Goal: Task Accomplishment & Management: Complete application form

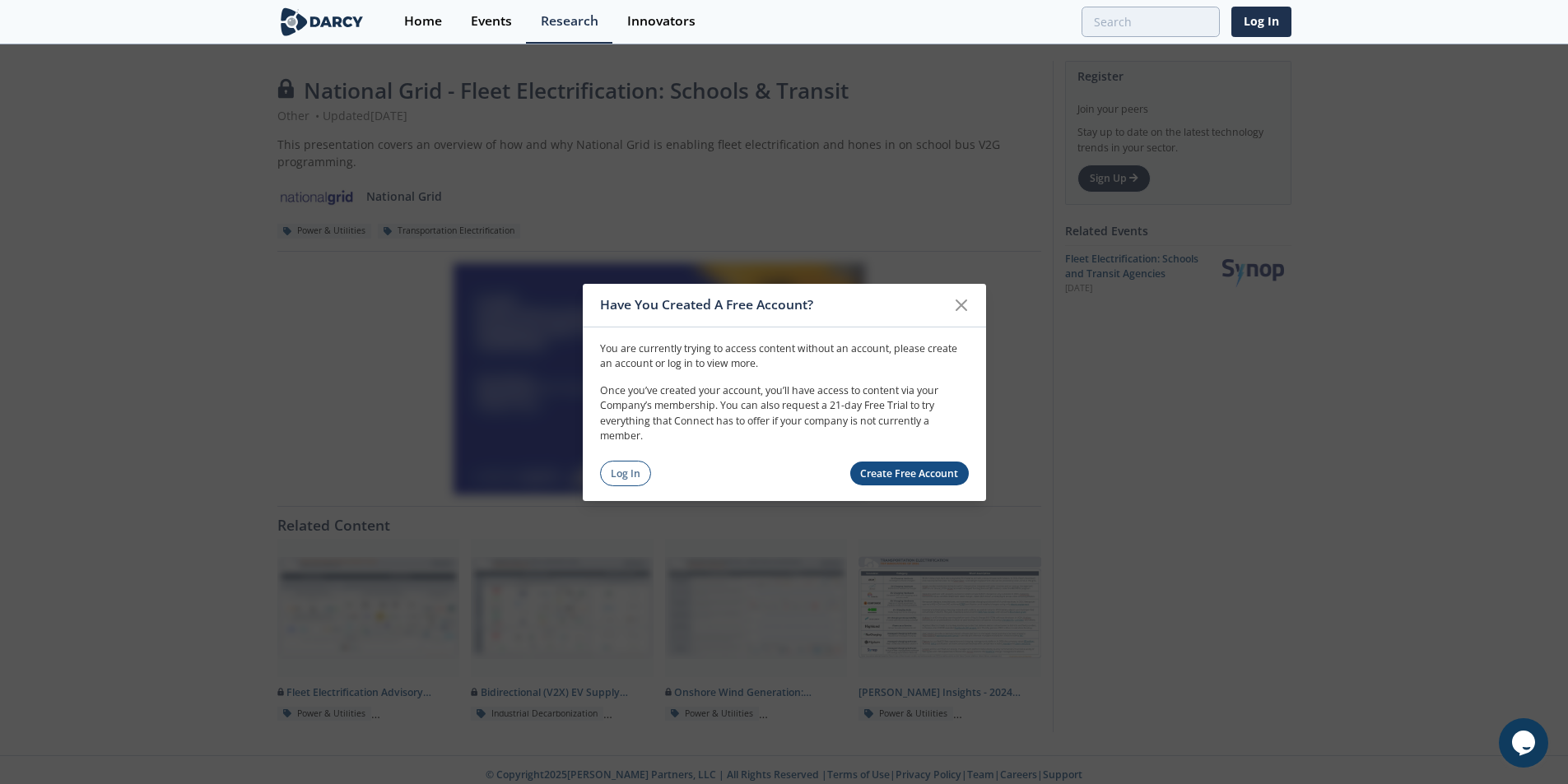
click at [959, 308] on icon at bounding box center [961, 305] width 10 height 10
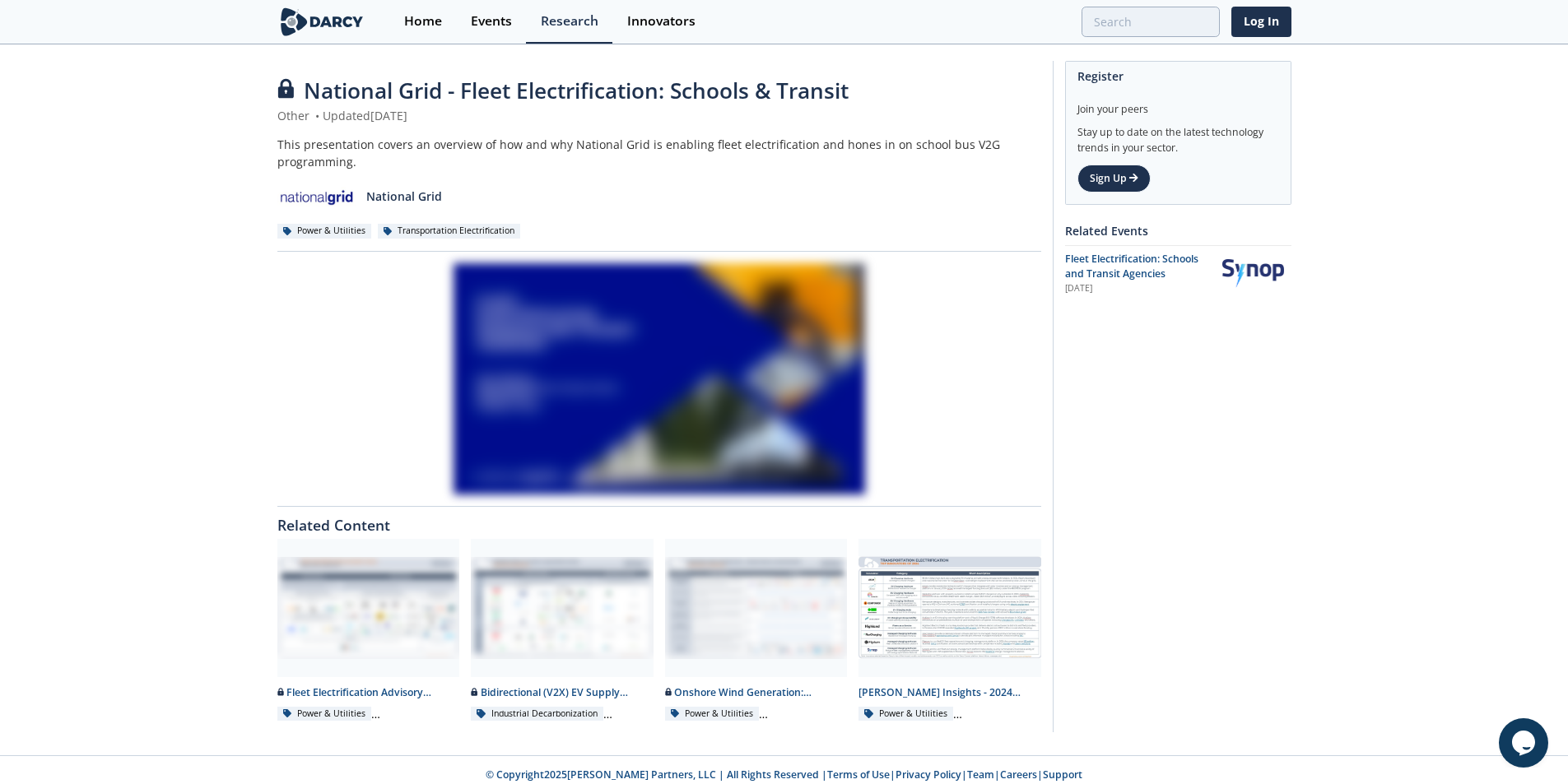
click at [24, 381] on div "National Grid - Fleet Electrification: Schools & Transit Other • Updated Octobe…" at bounding box center [784, 401] width 1568 height 710
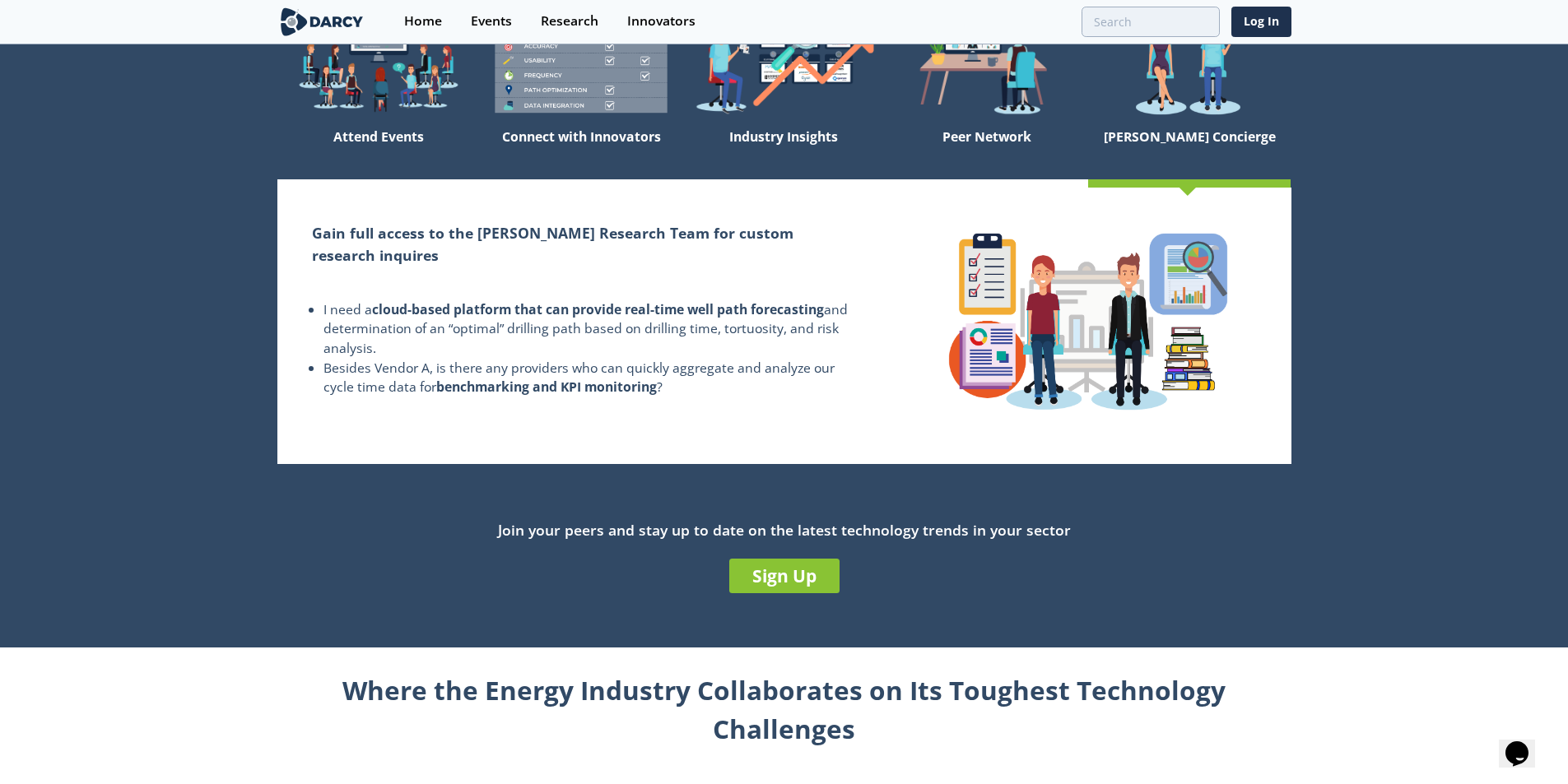
scroll to position [165, 0]
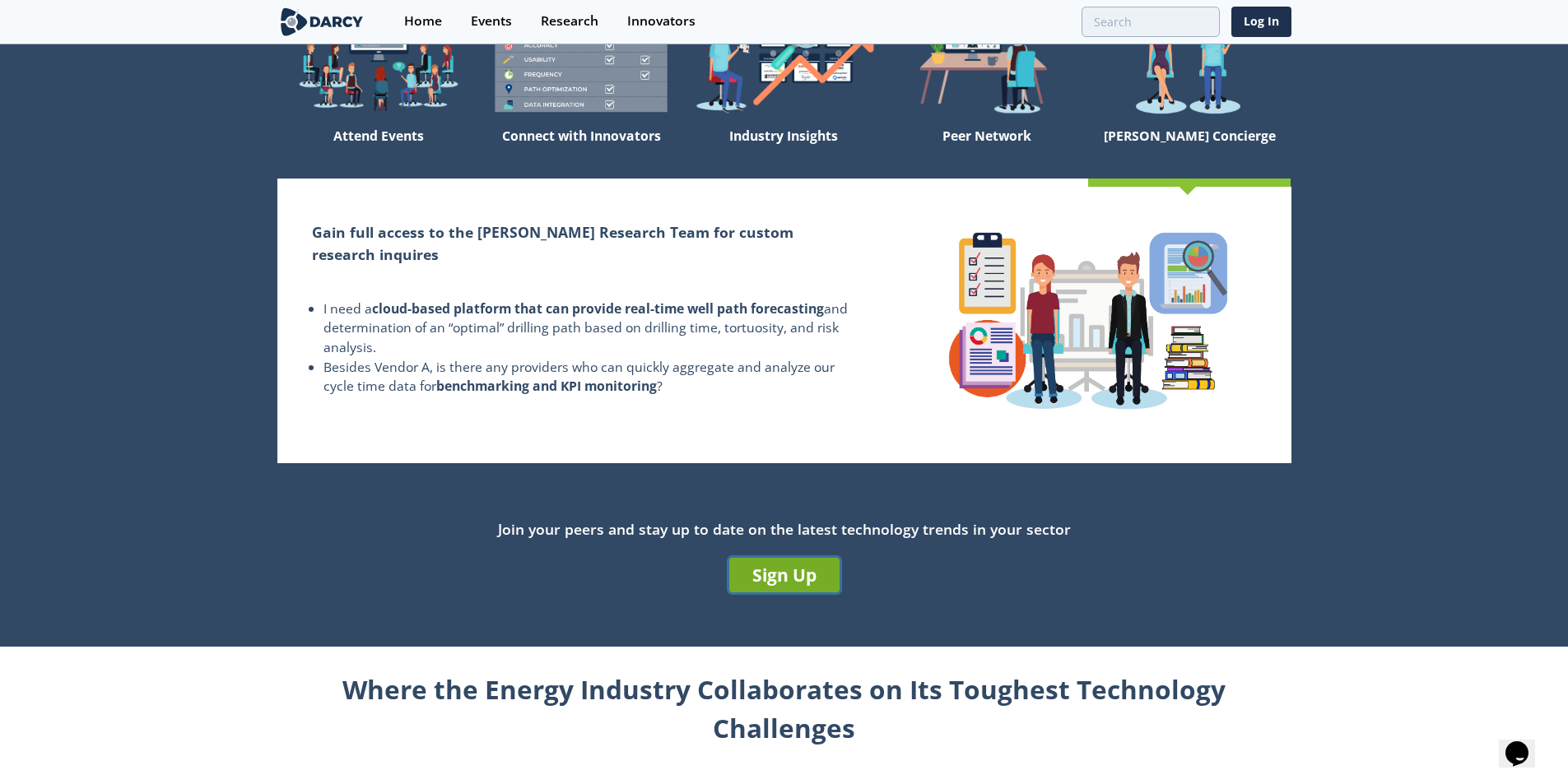
click at [807, 570] on link "Sign Up" at bounding box center [784, 575] width 111 height 35
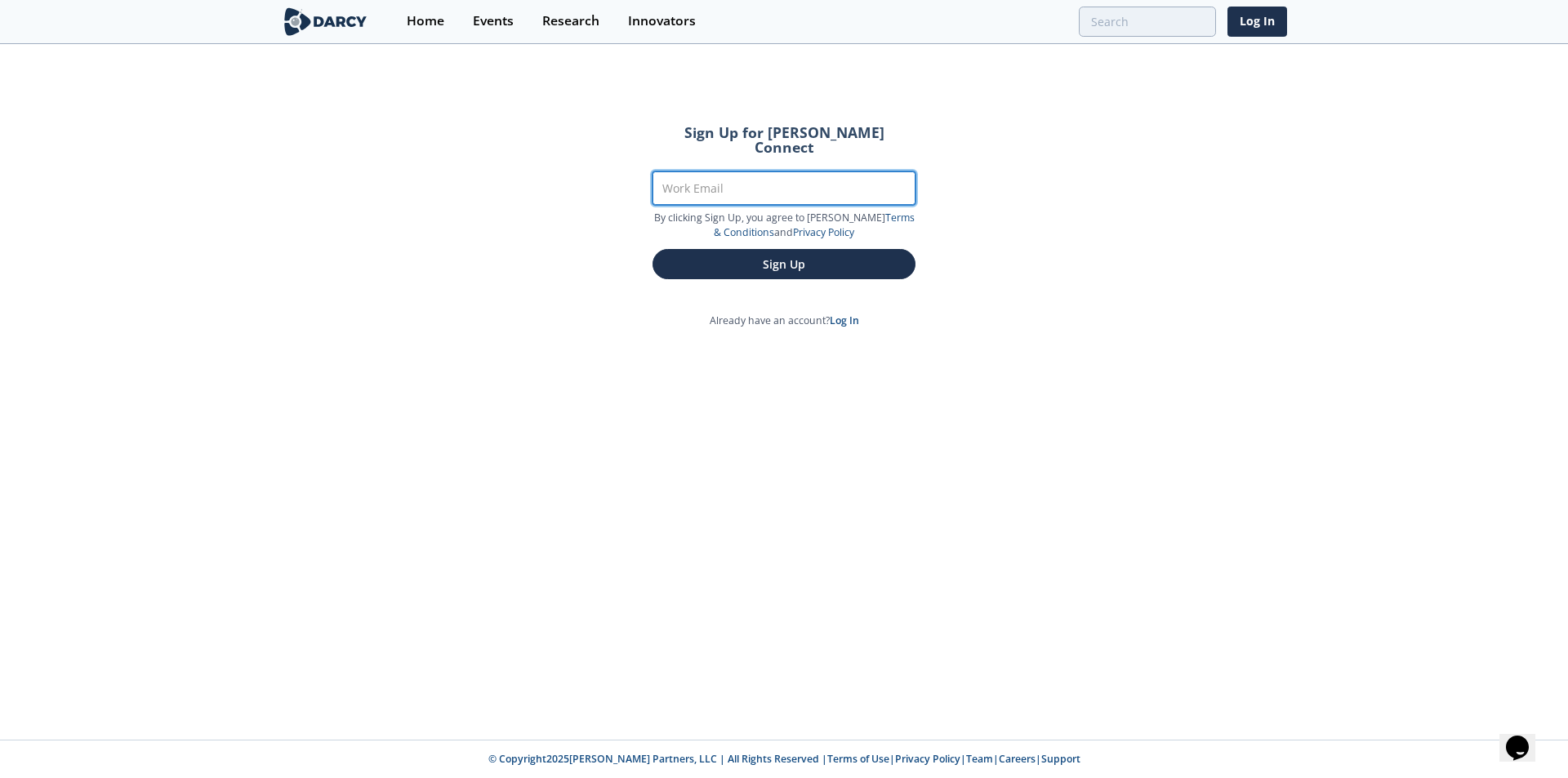
click at [735, 172] on input "Work Email" at bounding box center [784, 188] width 263 height 33
drag, startPoint x: 1364, startPoint y: 271, endPoint x: 1295, endPoint y: 255, distance: 70.8
click at [1363, 271] on div "Sign Up for [PERSON_NAME] Connect Work Email [EMAIL_ADDRESS][DOMAIN_NAME] By cl…" at bounding box center [784, 393] width 1568 height 694
drag, startPoint x: 827, startPoint y: 162, endPoint x: 570, endPoint y: 162, distance: 257.0
click at [570, 162] on div "Sign Up for [PERSON_NAME] Connect Work Email [EMAIL_ADDRESS][DOMAIN_NAME] By cl…" at bounding box center [784, 393] width 1568 height 694
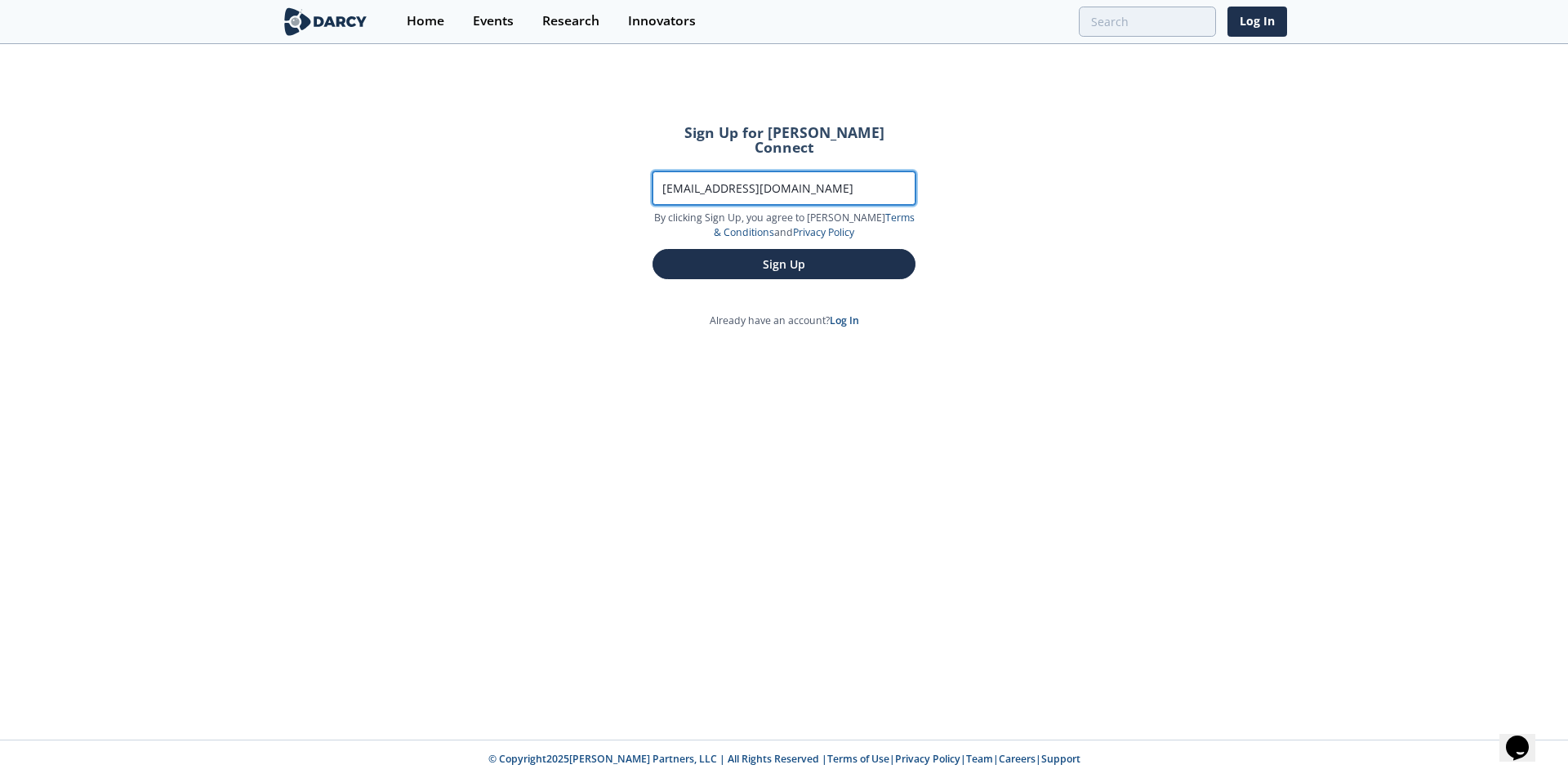
paste input "TorontoH"
type input "[EMAIL_ADDRESS][DOMAIN_NAME]"
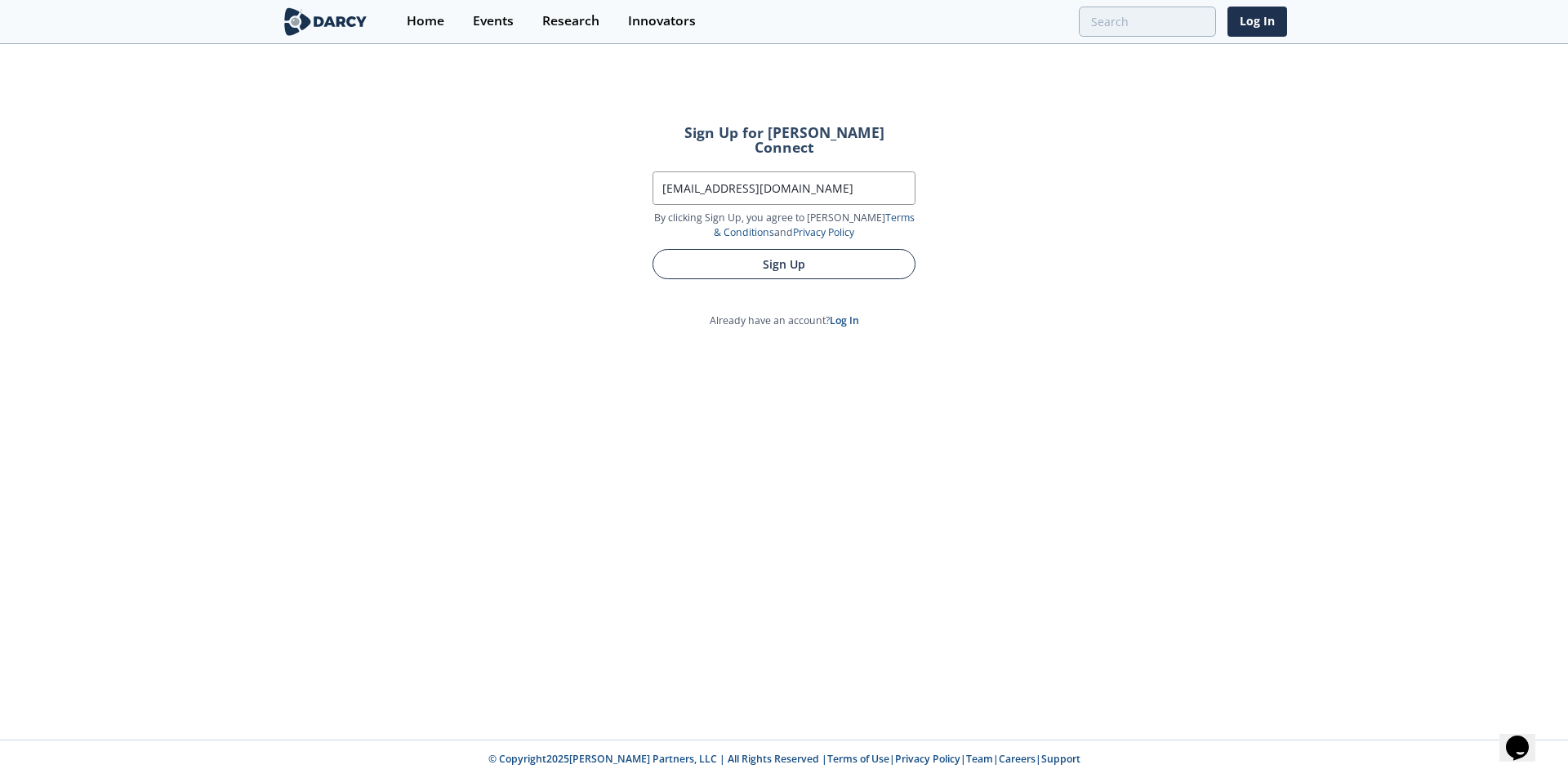
click at [843, 254] on button "Sign Up" at bounding box center [784, 264] width 263 height 30
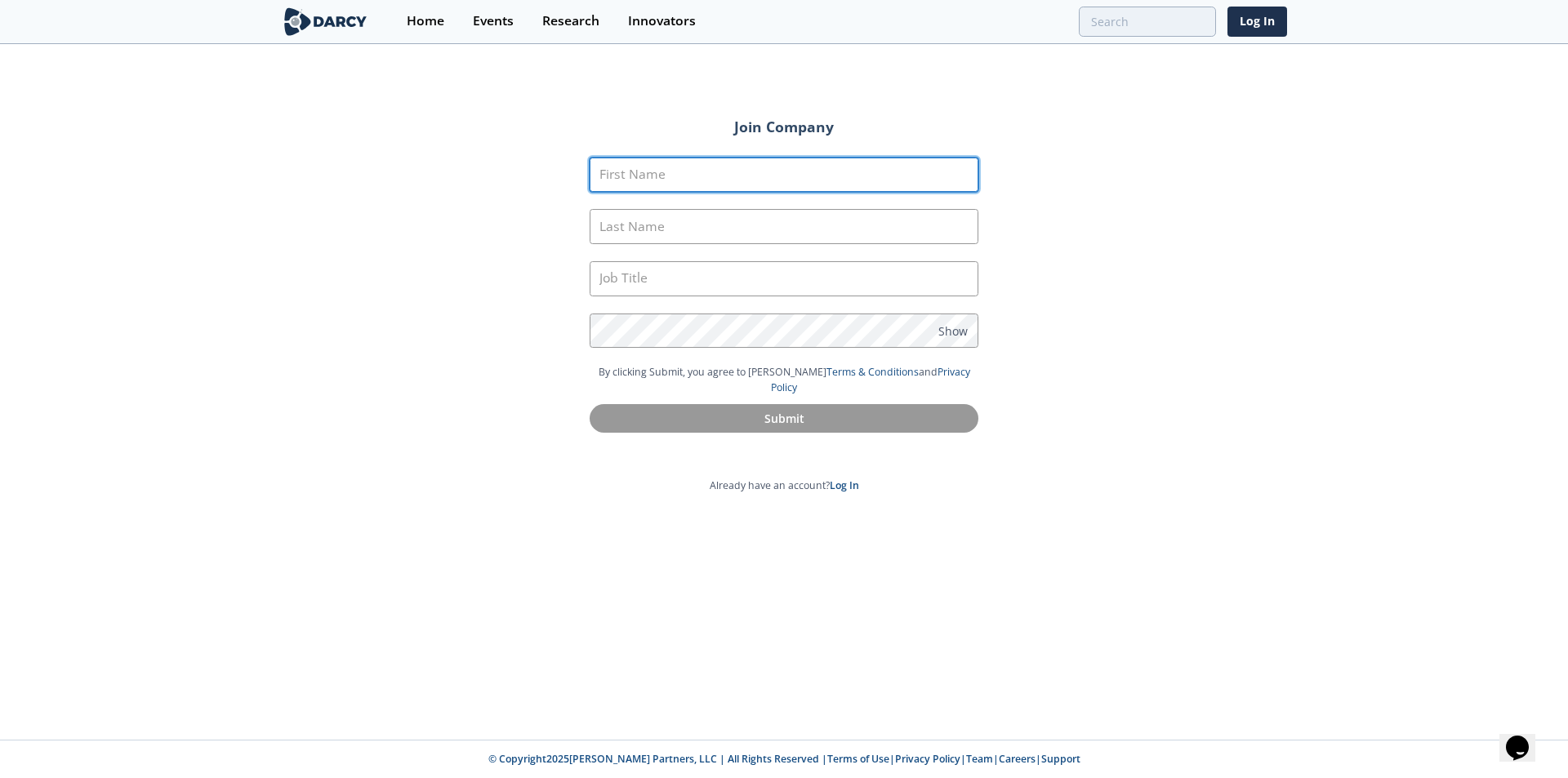
click at [632, 187] on input "First Name" at bounding box center [784, 175] width 389 height 35
type input "Lolu"
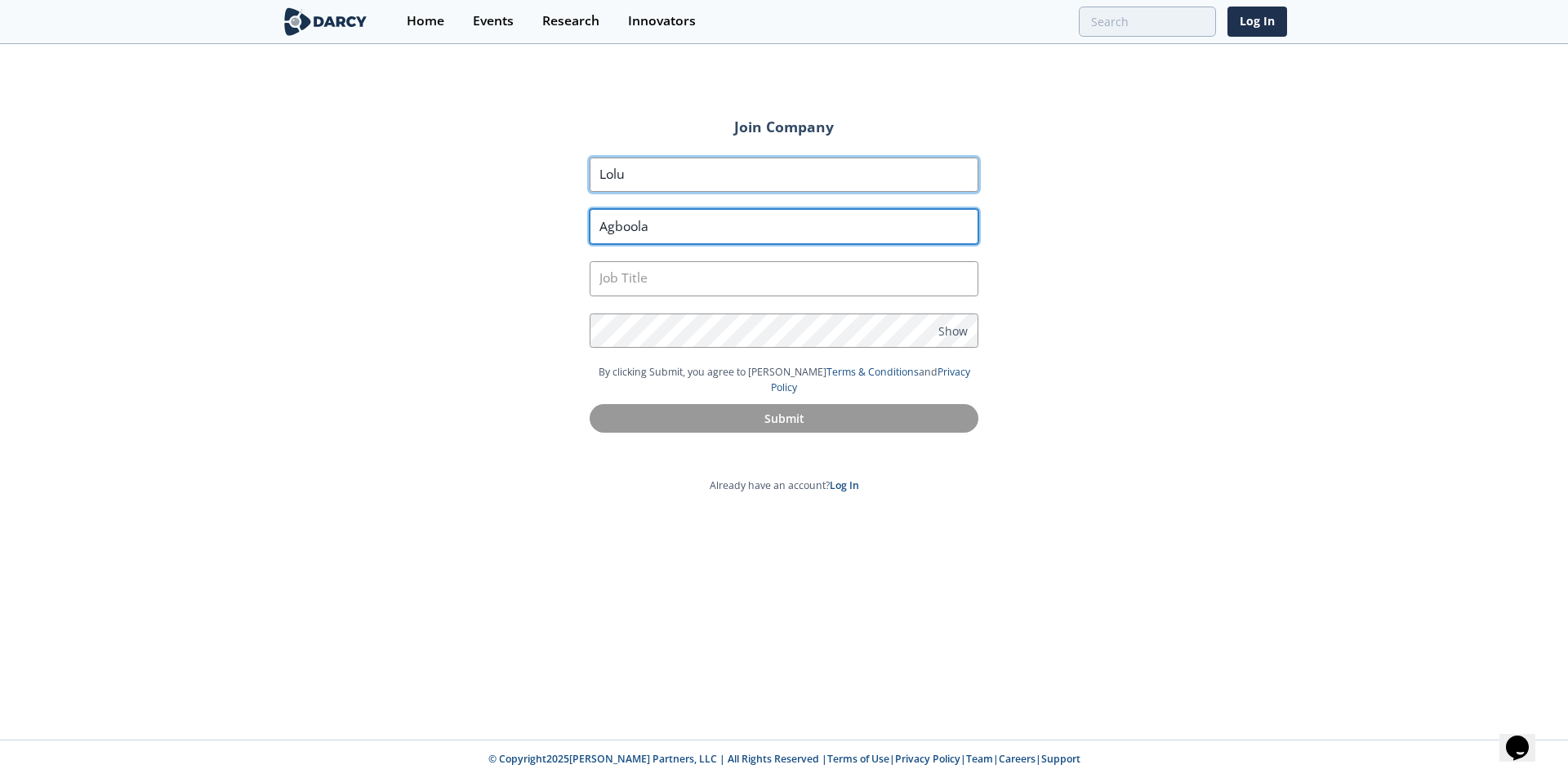
type input "Agboola"
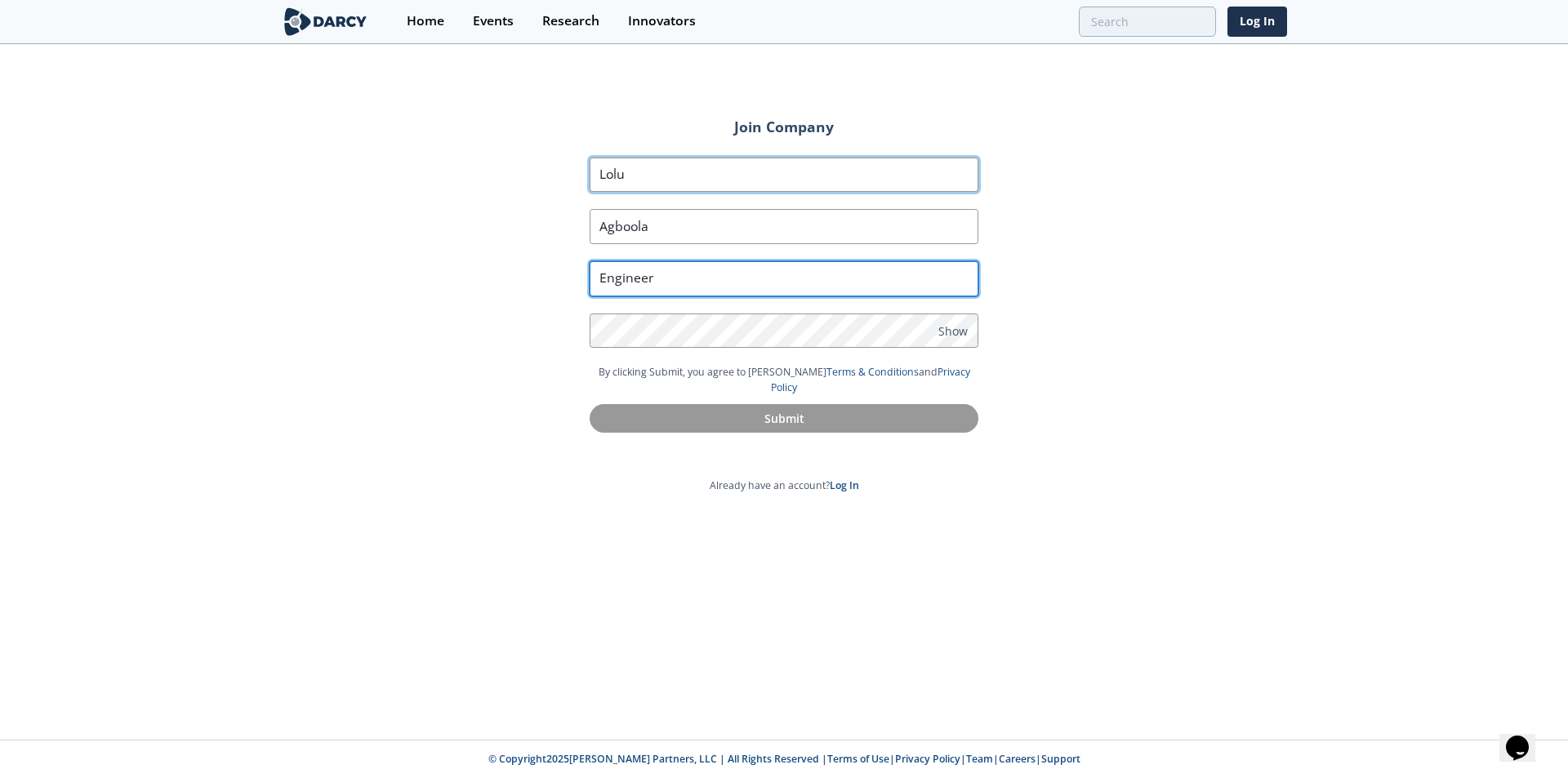
type input "Engineer"
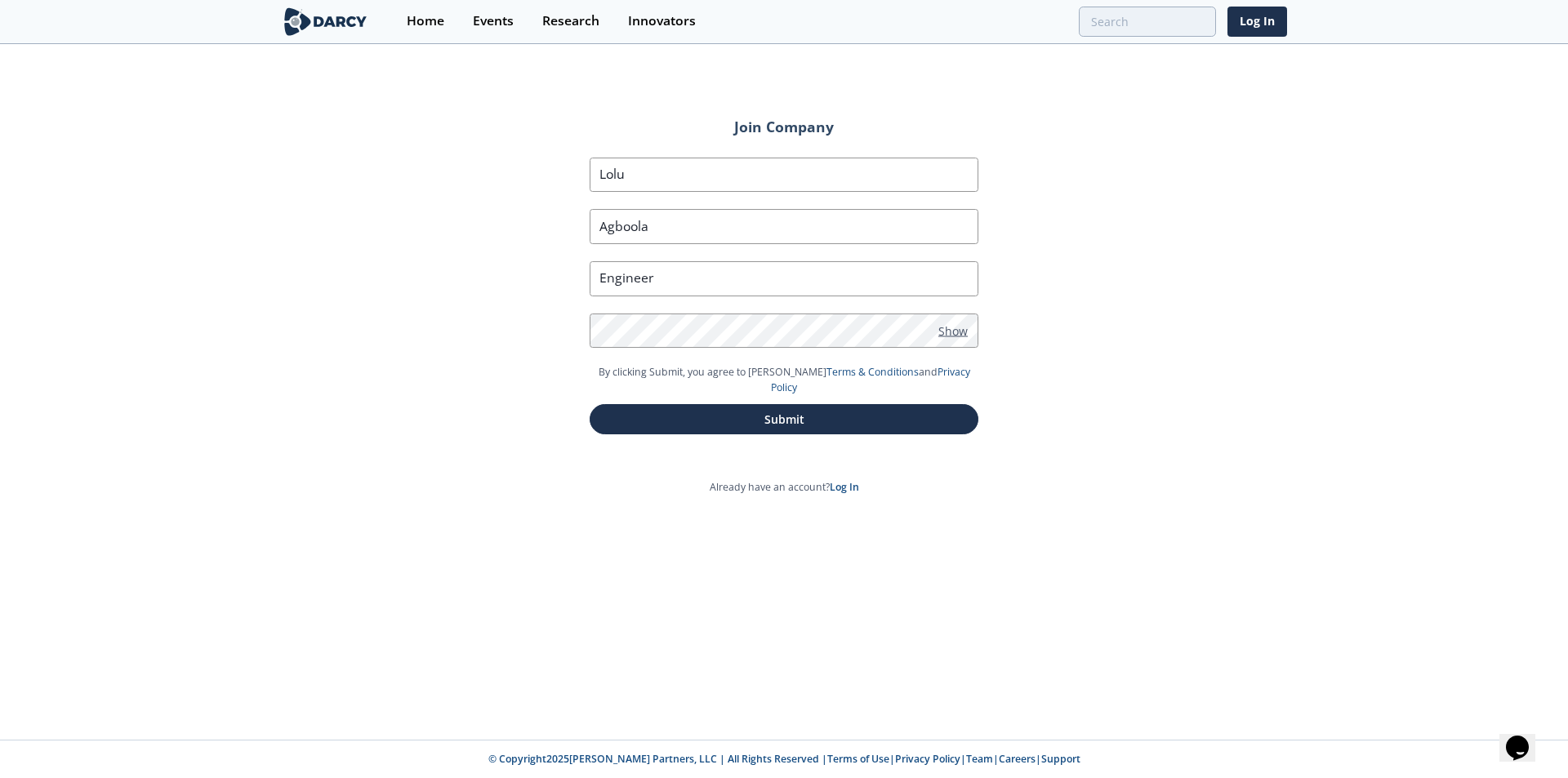
click at [951, 324] on span "Show" at bounding box center [952, 330] width 29 height 17
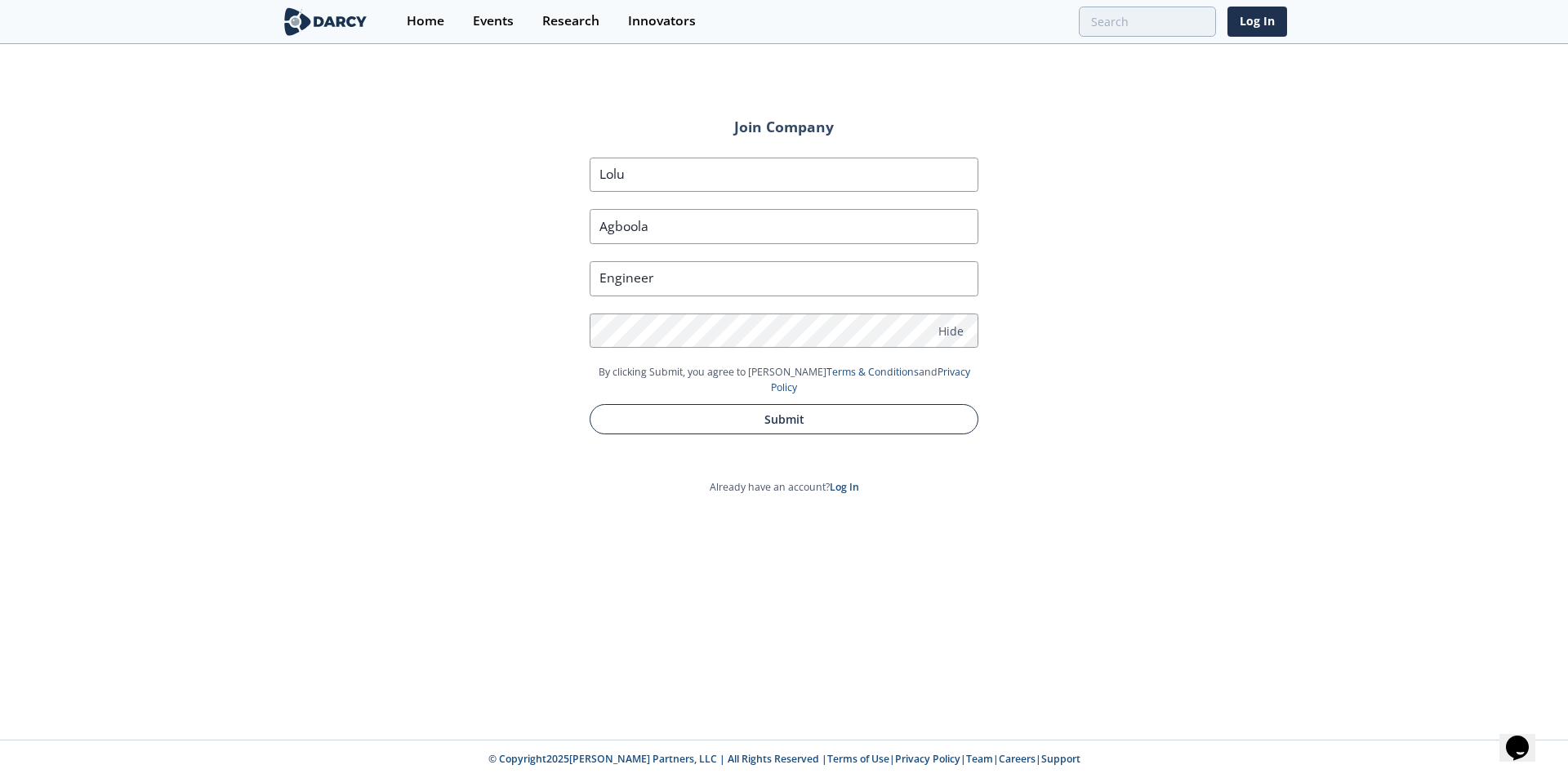
click at [769, 414] on button "Submit" at bounding box center [784, 420] width 389 height 30
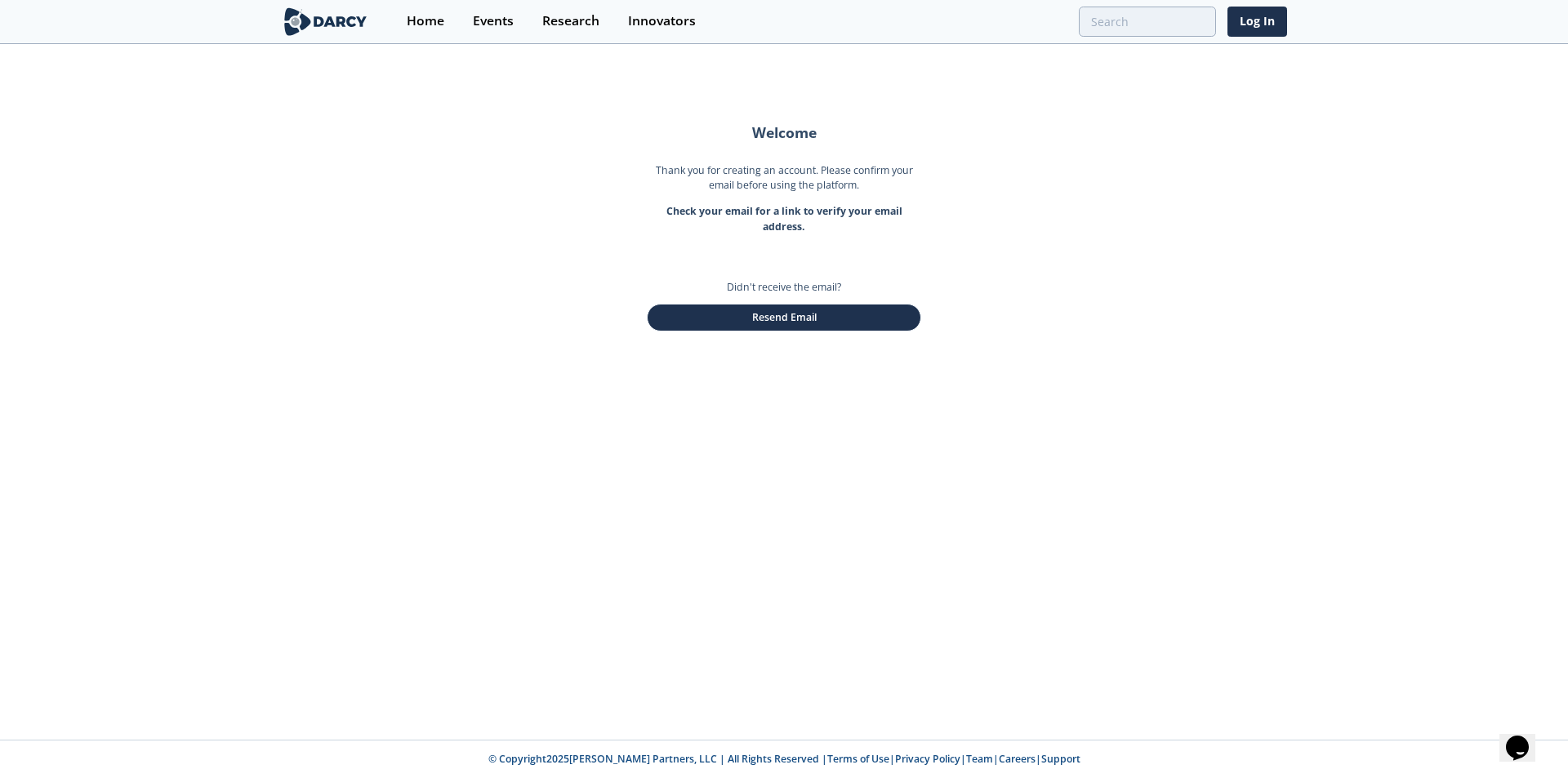
click at [94, 251] on div "Welcome Thank you for creating an account. Please confirm your email before usi…" at bounding box center [784, 393] width 1568 height 694
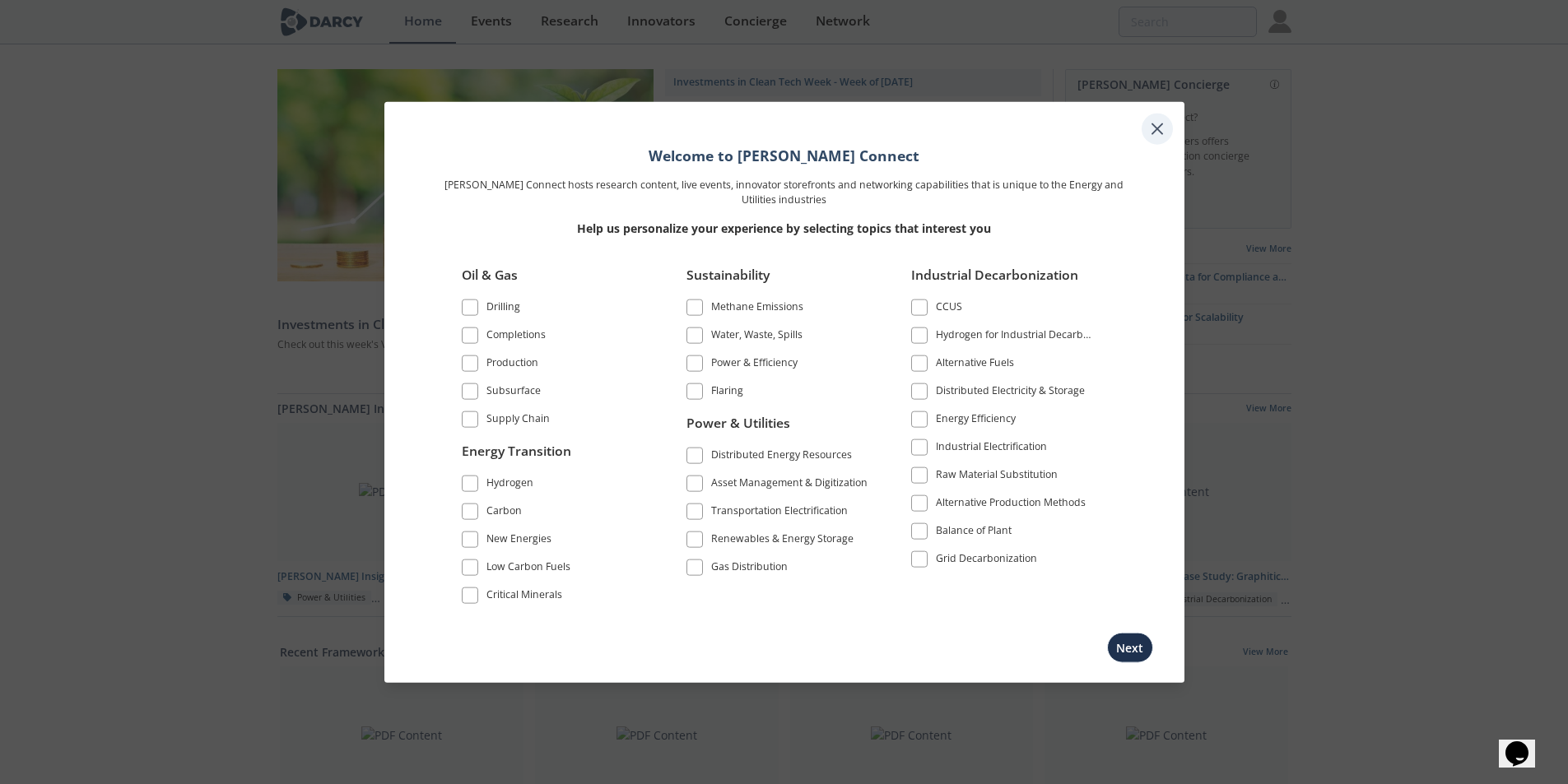
click at [1158, 122] on icon at bounding box center [1156, 127] width 19 height 19
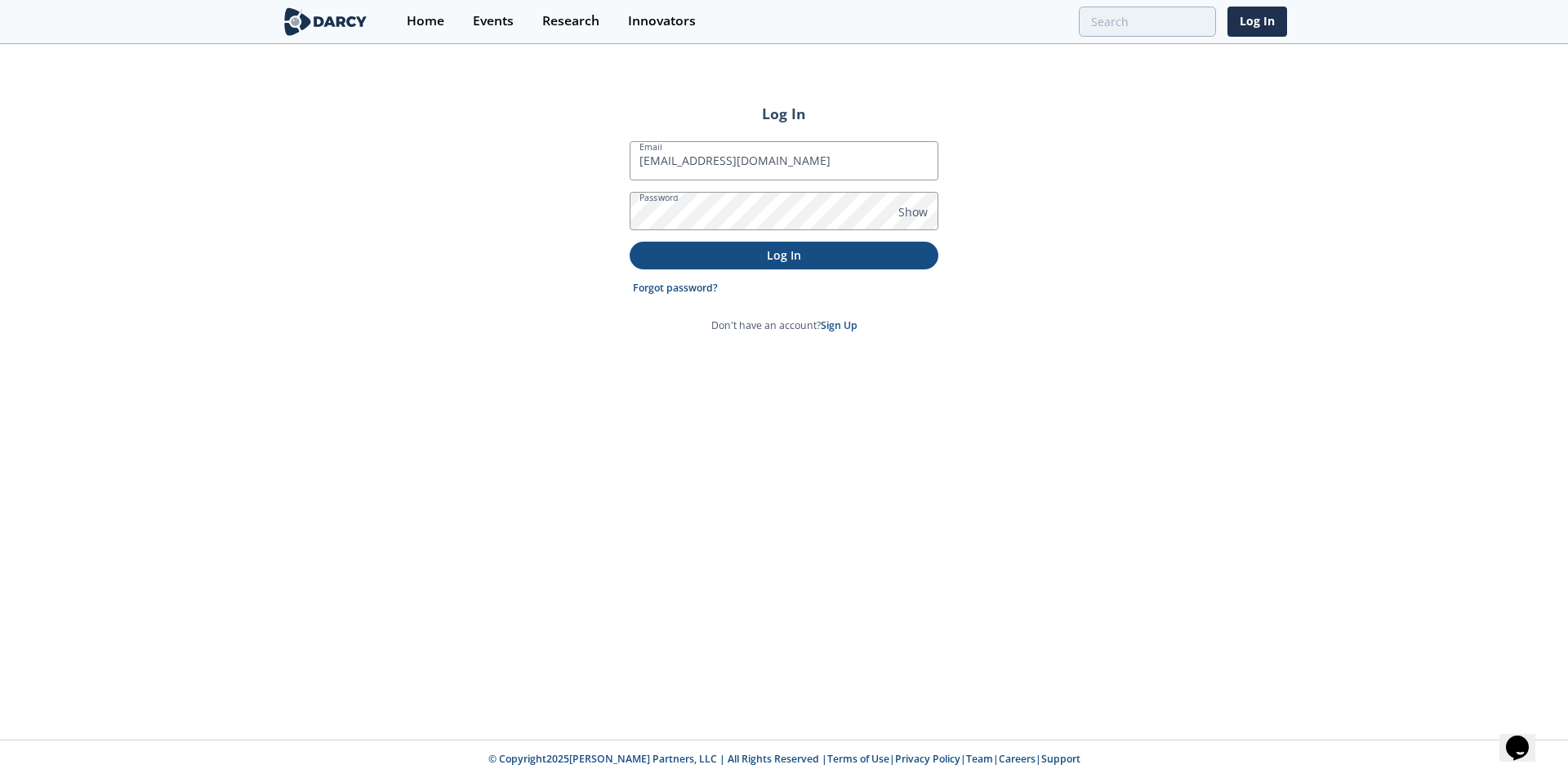
click at [810, 260] on p "Log In" at bounding box center [784, 255] width 286 height 17
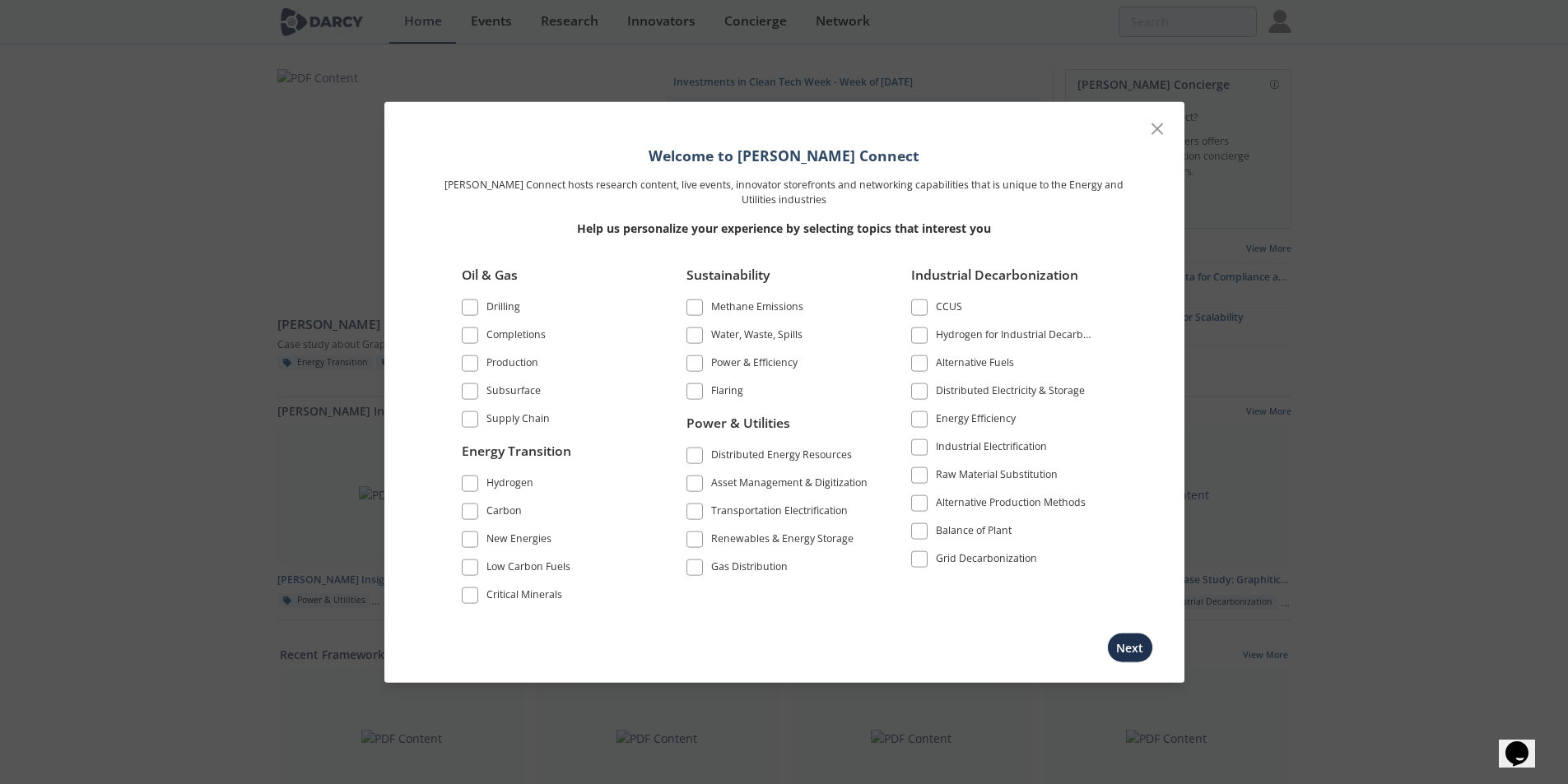
click at [697, 456] on span at bounding box center [695, 456] width 12 height 12
click at [695, 484] on span at bounding box center [695, 484] width 12 height 12
click at [691, 543] on span at bounding box center [695, 540] width 12 height 12
click at [687, 508] on span at bounding box center [695, 512] width 17 height 17
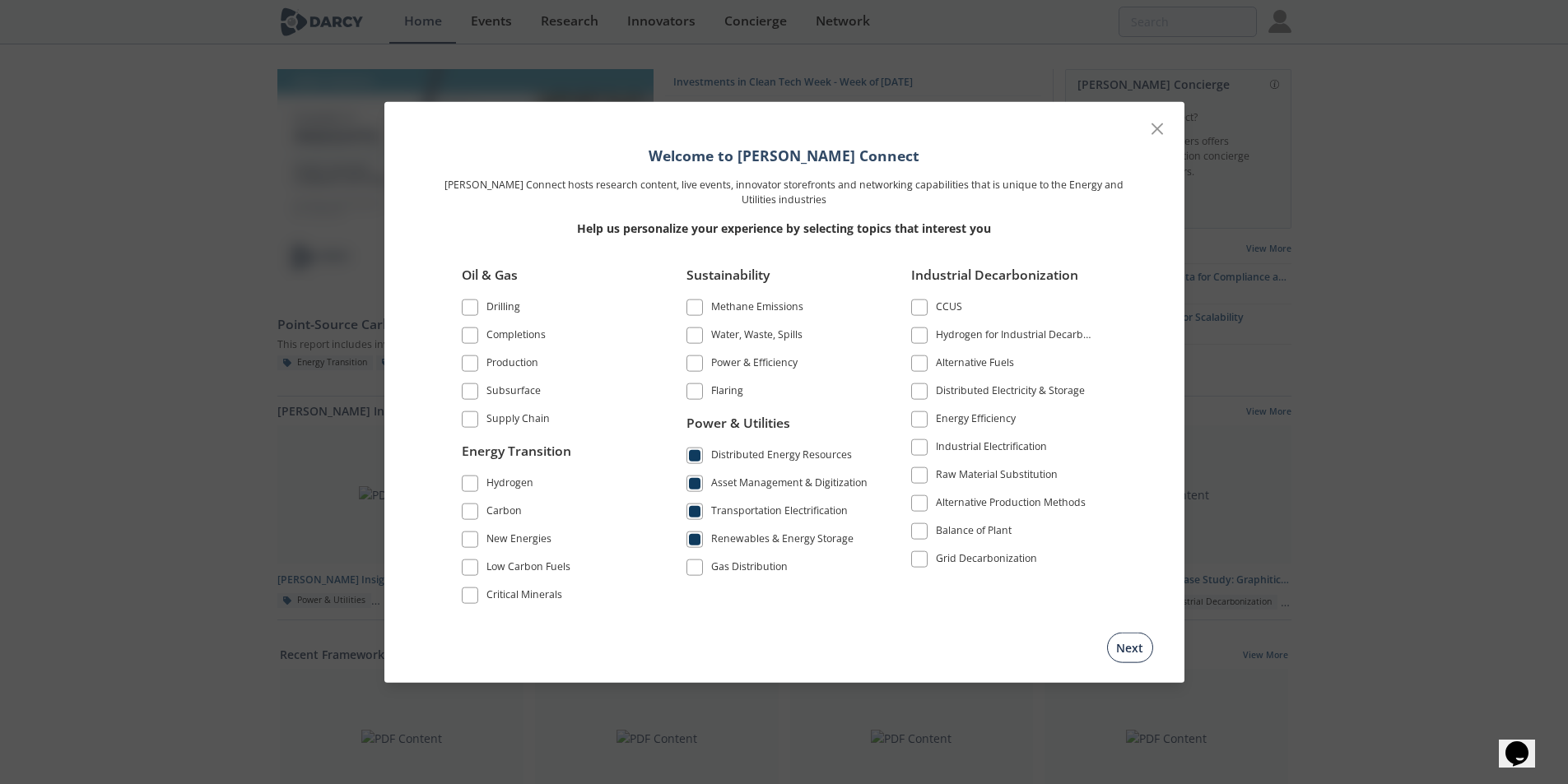
click at [1122, 662] on button "Next" at bounding box center [1130, 648] width 46 height 30
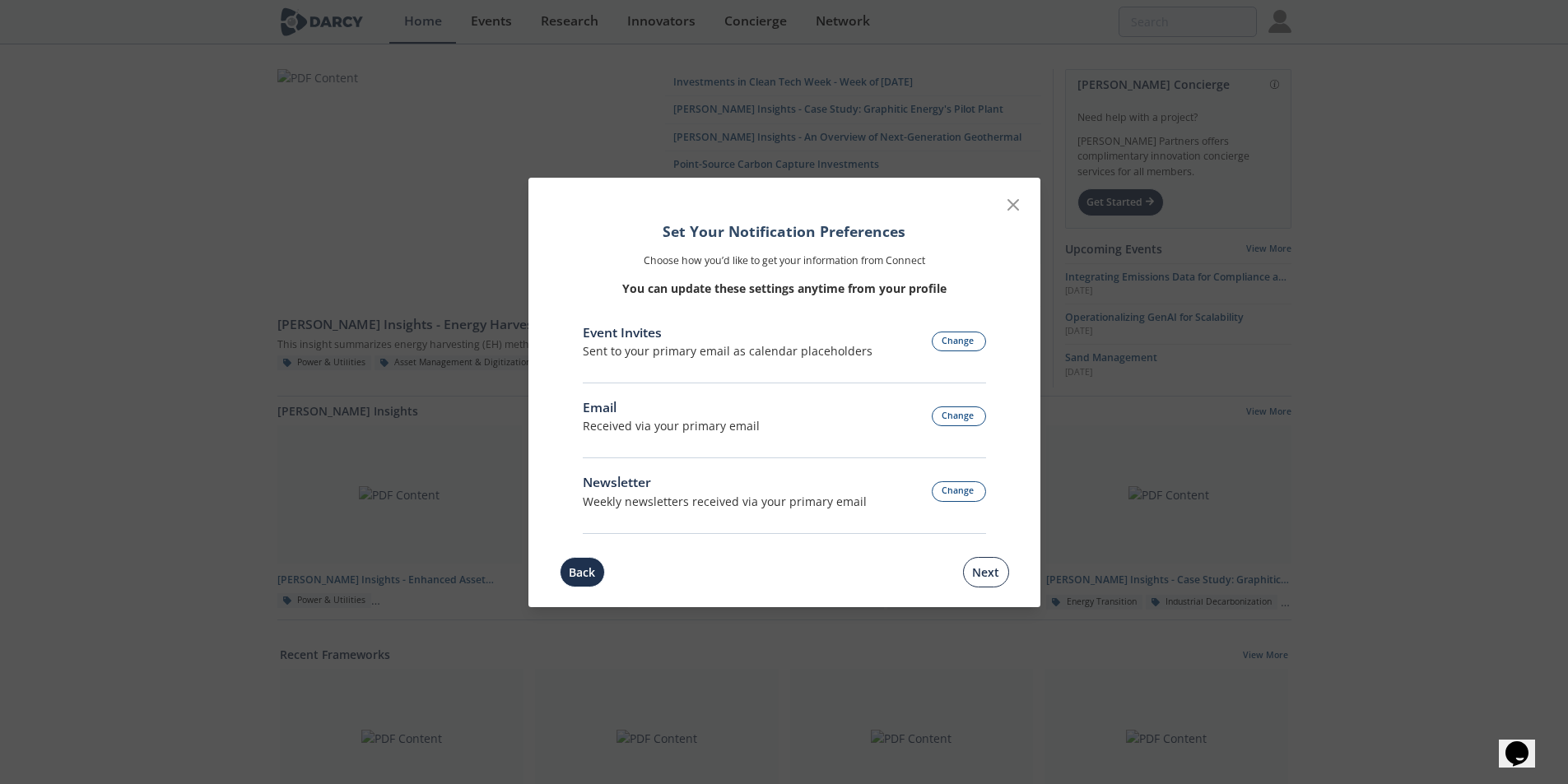
click at [991, 581] on button "Next" at bounding box center [986, 572] width 46 height 30
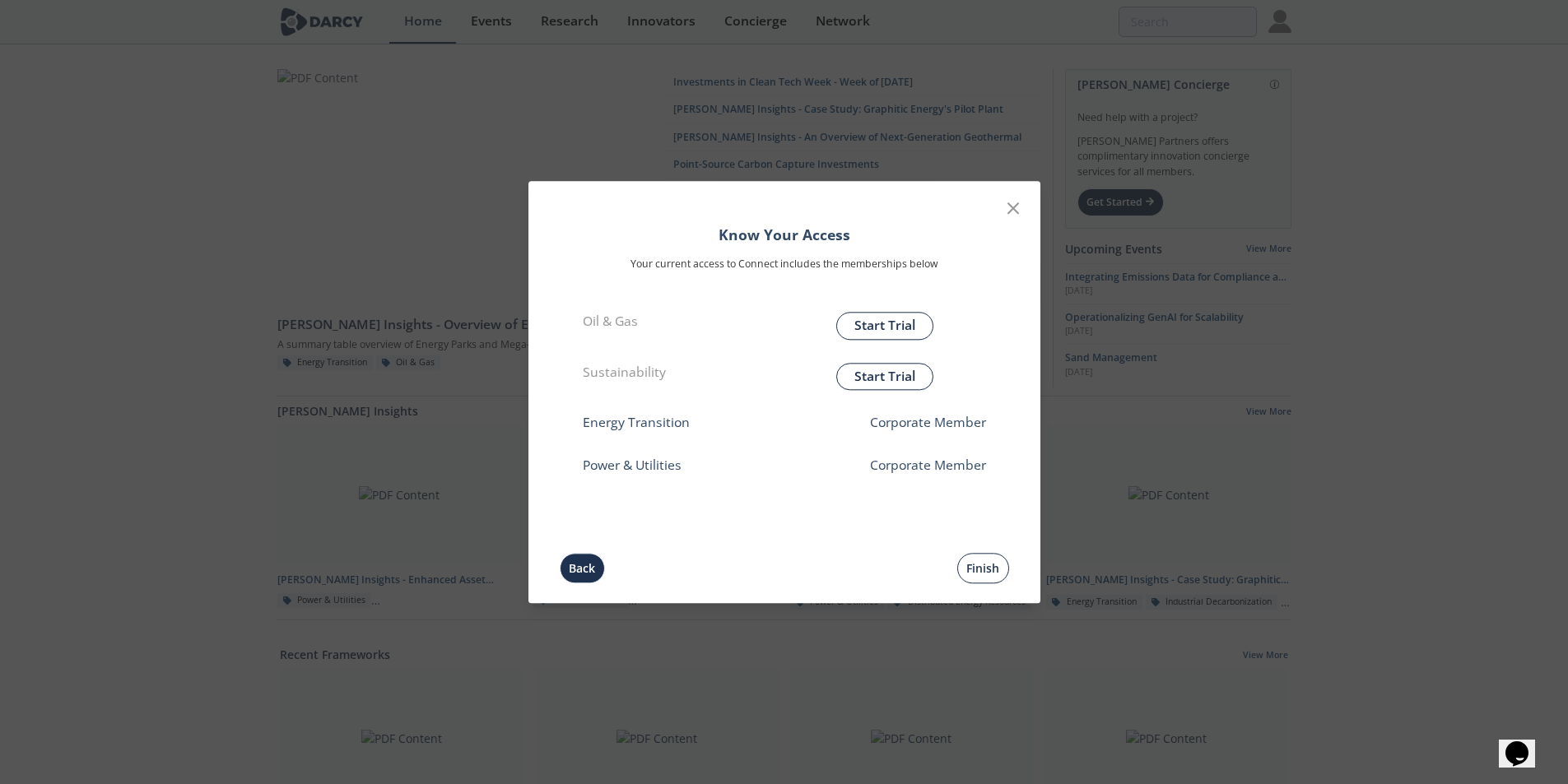
click at [971, 564] on button "Finish" at bounding box center [982, 568] width 51 height 30
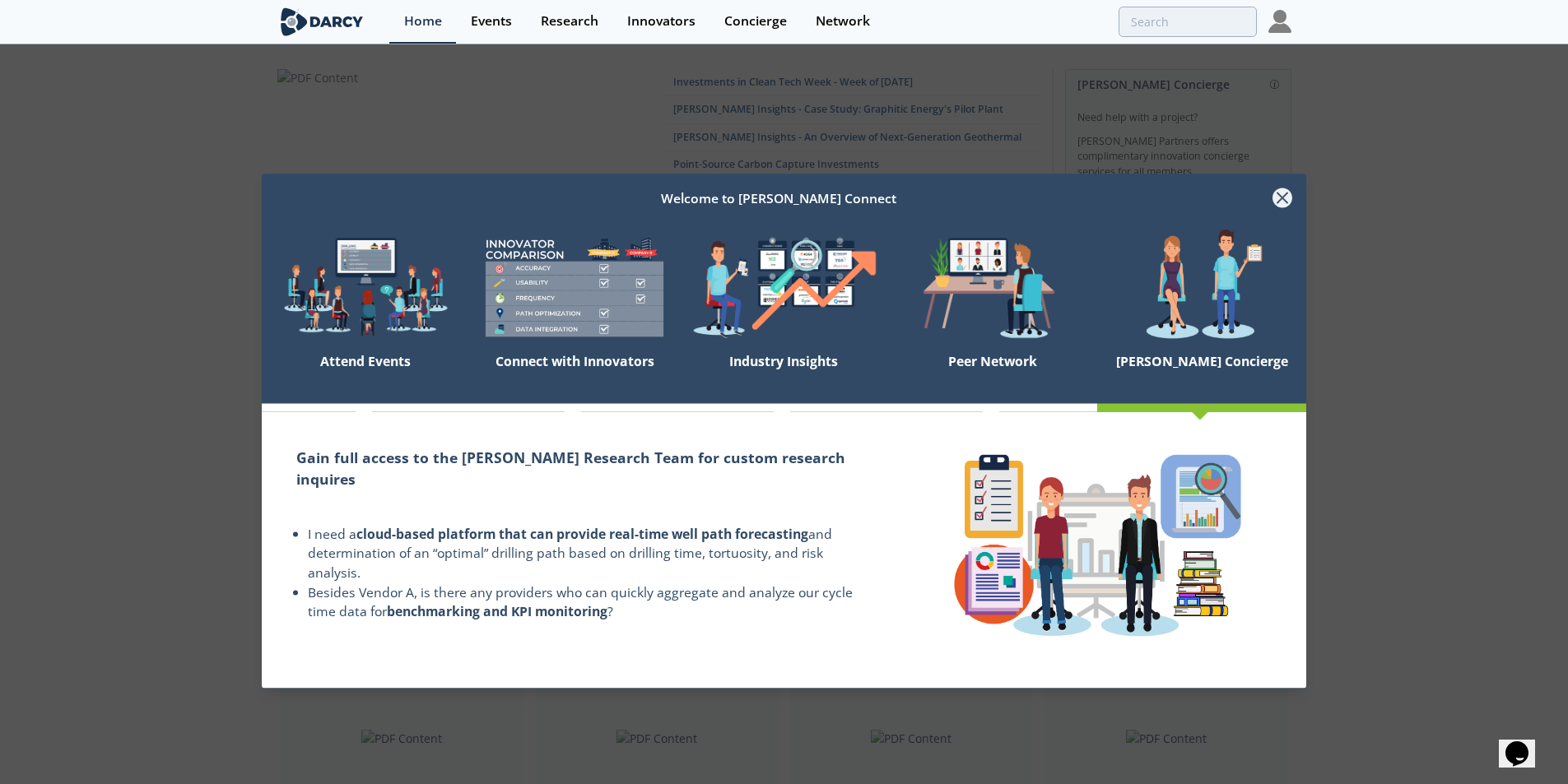
click at [1284, 197] on icon at bounding box center [1283, 198] width 10 height 10
